Goal: Information Seeking & Learning: Learn about a topic

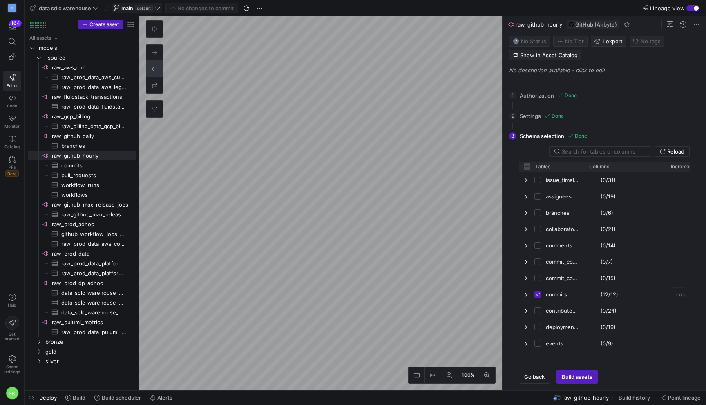
click at [145, 10] on span "default" at bounding box center [144, 8] width 18 height 7
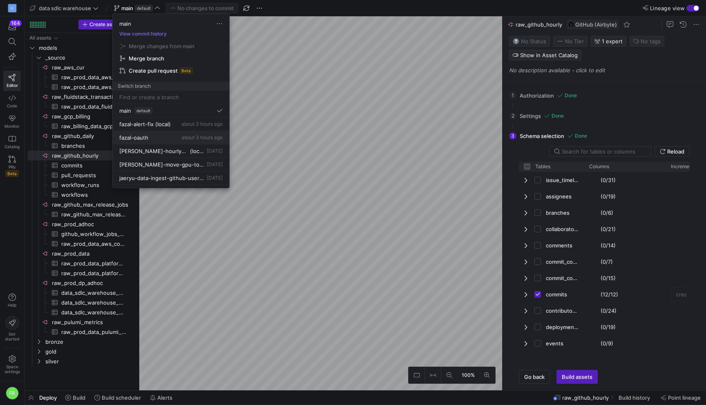
click at [174, 137] on div "fazal-oauth about 3 hours ago" at bounding box center [170, 137] width 103 height 7
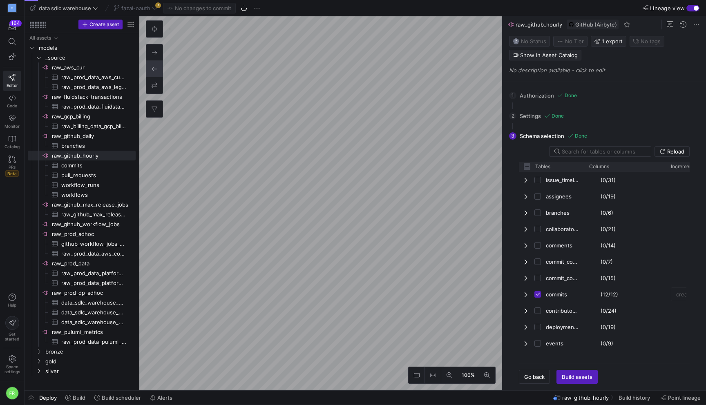
checkbox input "false"
click at [245, 11] on span "button" at bounding box center [244, 8] width 10 height 10
click at [156, 10] on icon at bounding box center [155, 8] width 6 height 6
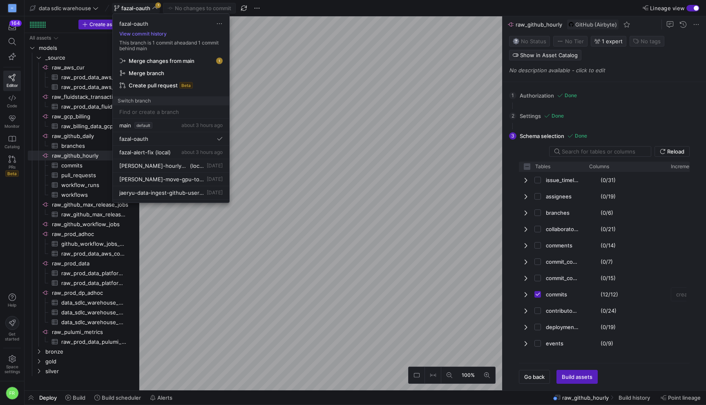
click at [272, 7] on div at bounding box center [353, 202] width 706 height 405
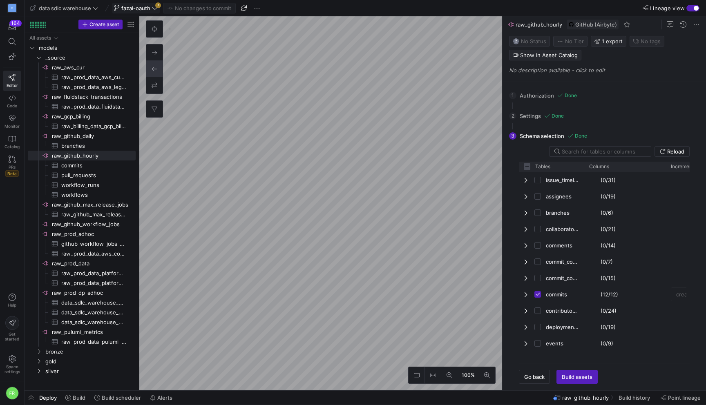
click at [154, 6] on icon at bounding box center [155, 8] width 6 height 6
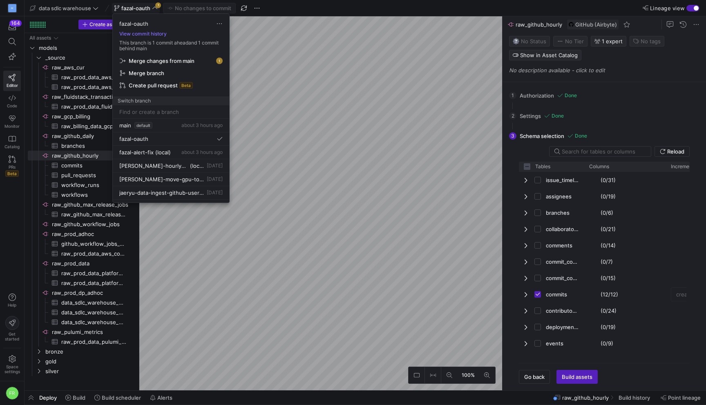
drag, startPoint x: 299, startPoint y: 196, endPoint x: 282, endPoint y: 172, distance: 30.1
click at [282, 172] on div at bounding box center [353, 202] width 706 height 405
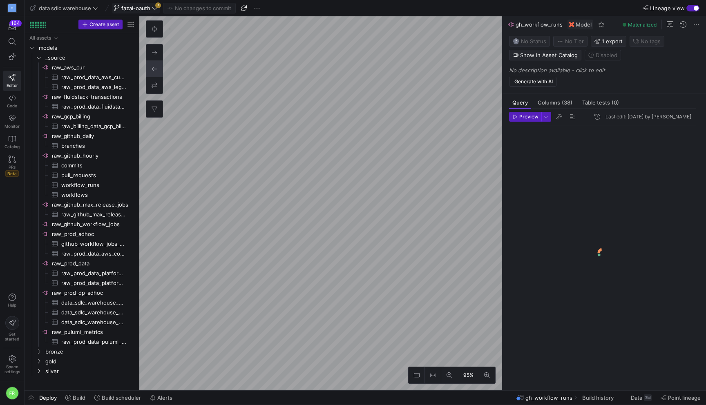
scroll to position [45, 0]
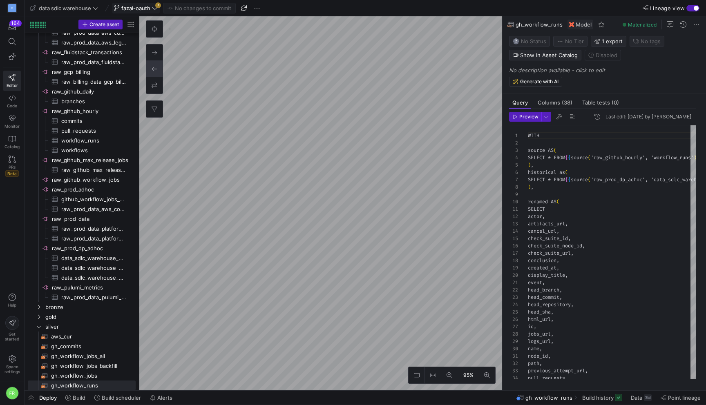
click at [692, 8] on div "button" at bounding box center [692, 8] width 13 height 7
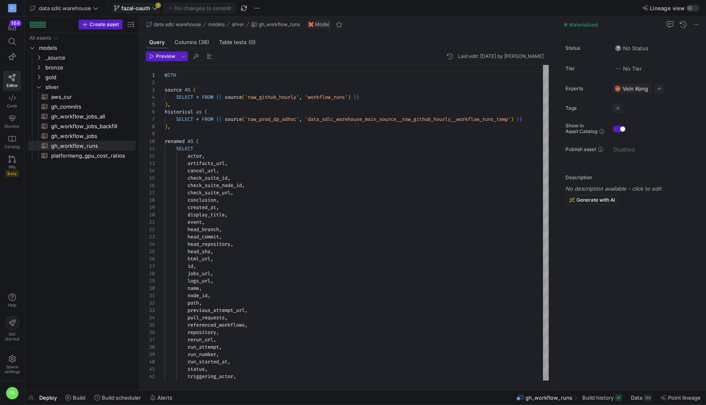
scroll to position [74, 0]
click at [64, 76] on span "gold" at bounding box center [79, 77] width 69 height 9
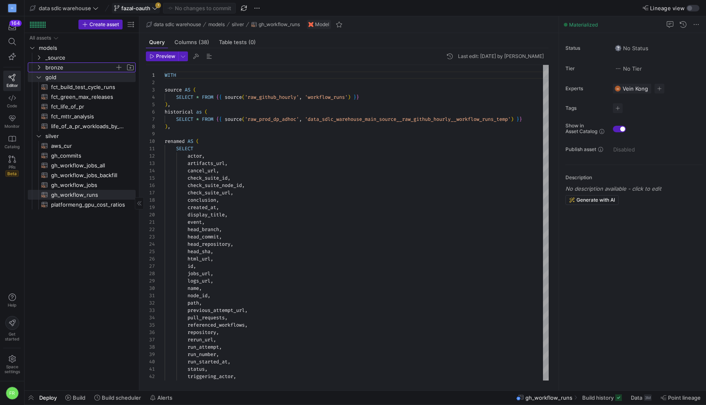
click at [64, 65] on span "bronze" at bounding box center [79, 67] width 69 height 9
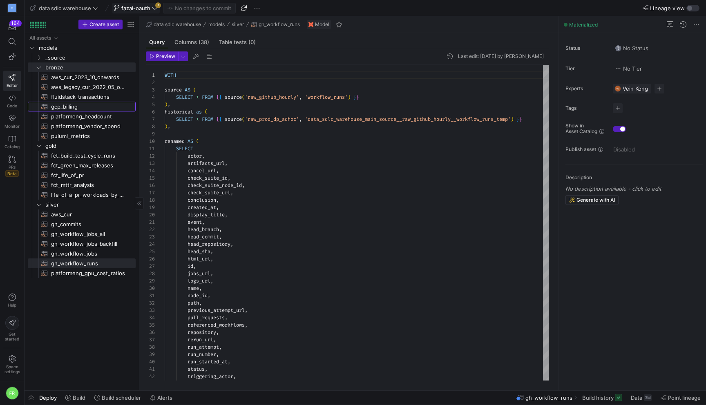
click at [88, 107] on span "gcp_billing​​​​​​​​​​" at bounding box center [88, 106] width 75 height 9
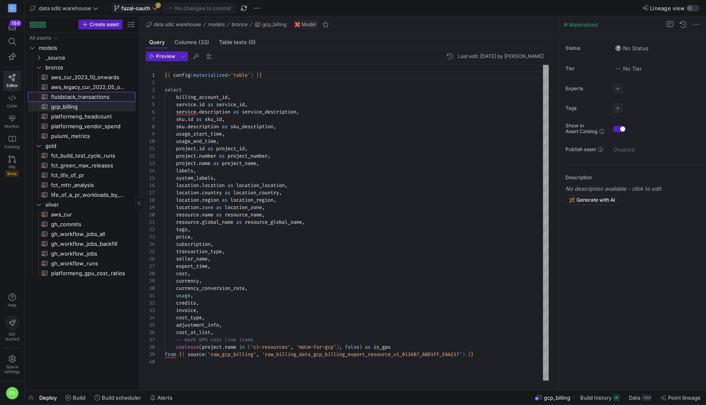
click at [83, 94] on span "fluidstack_transactions​​​​​​​​​​" at bounding box center [88, 96] width 75 height 9
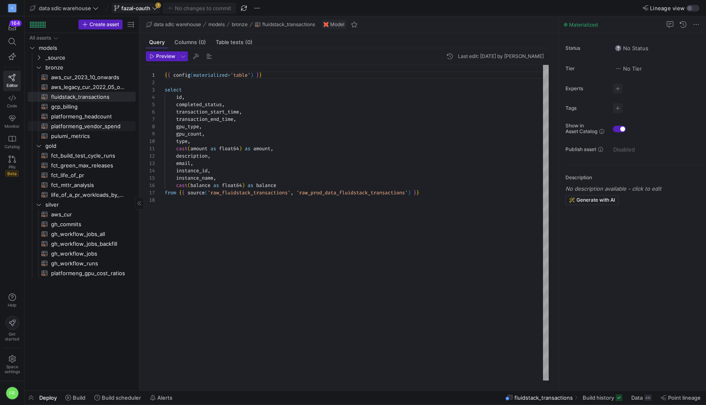
click at [76, 124] on span "platformeng_vendor_spend​​​​​​​​​​" at bounding box center [88, 126] width 75 height 9
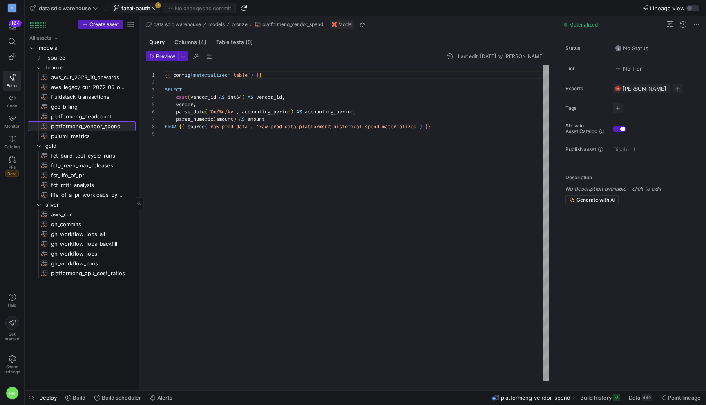
scroll to position [59, 0]
click at [78, 132] on span "pulumi_metrics​​​​​​​​​​" at bounding box center [88, 136] width 75 height 9
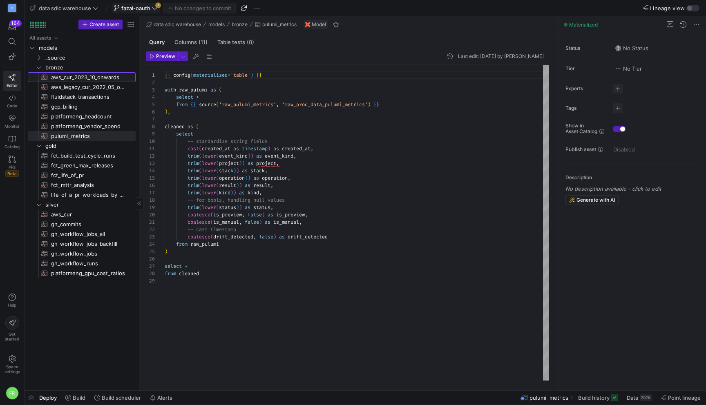
click at [82, 72] on link "aws_cur_2023_10_onwards​​​​​​​​​​" at bounding box center [82, 77] width 108 height 10
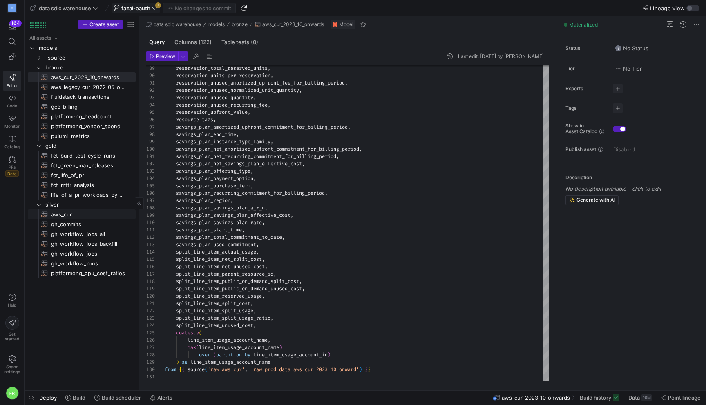
click at [78, 214] on span "aws_cur​​​​​​​​​​" at bounding box center [88, 214] width 75 height 9
type textarea "{{ config(materialized='table') }} with merged_cur as ( select bill_bill_type, …"
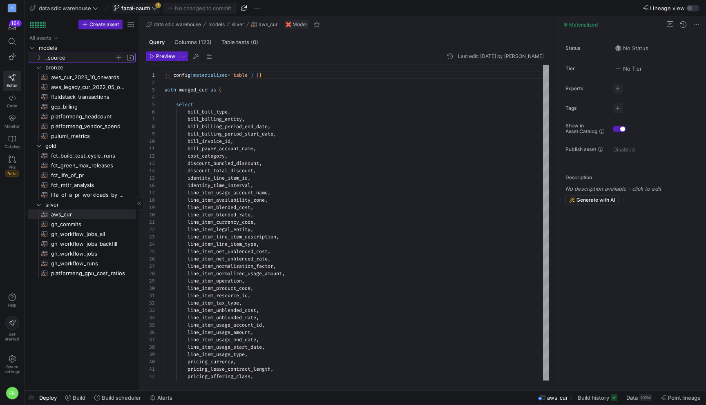
click at [74, 56] on span "_source" at bounding box center [79, 57] width 69 height 9
